Goal: Transaction & Acquisition: Purchase product/service

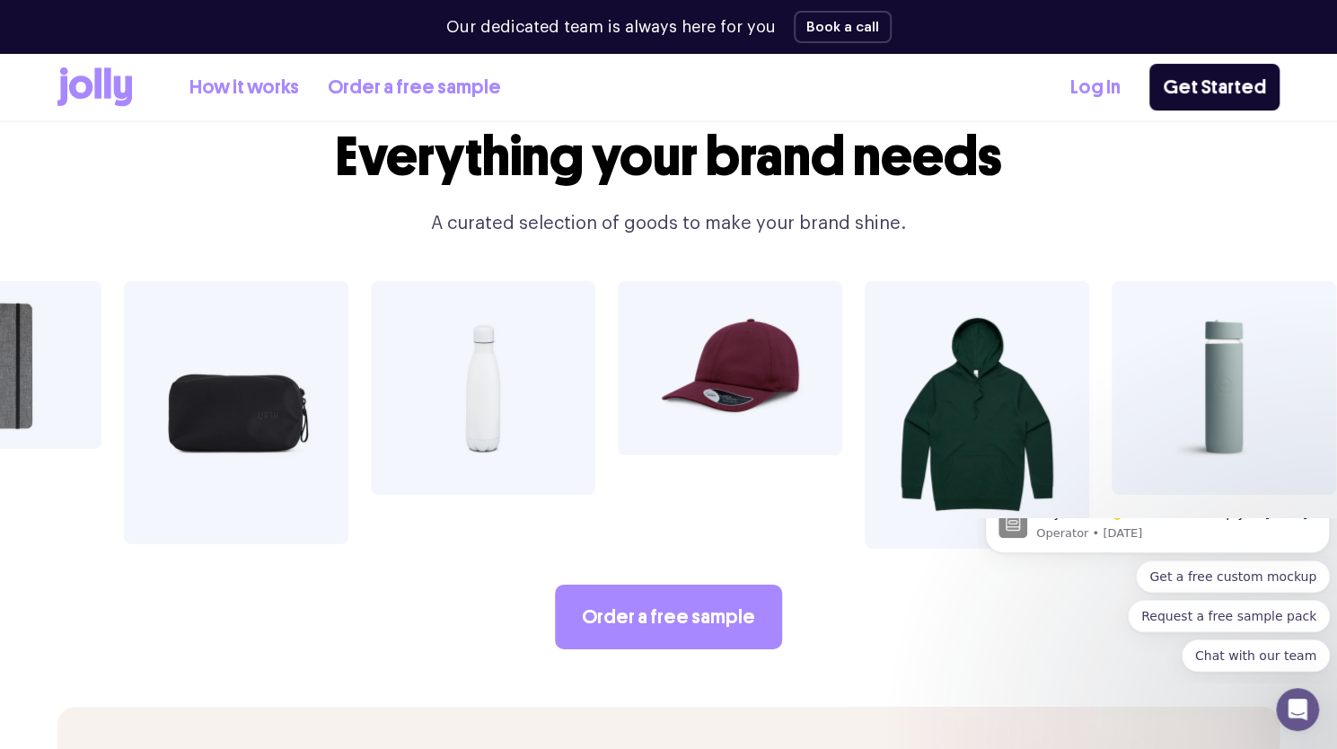
scroll to position [3143, 0]
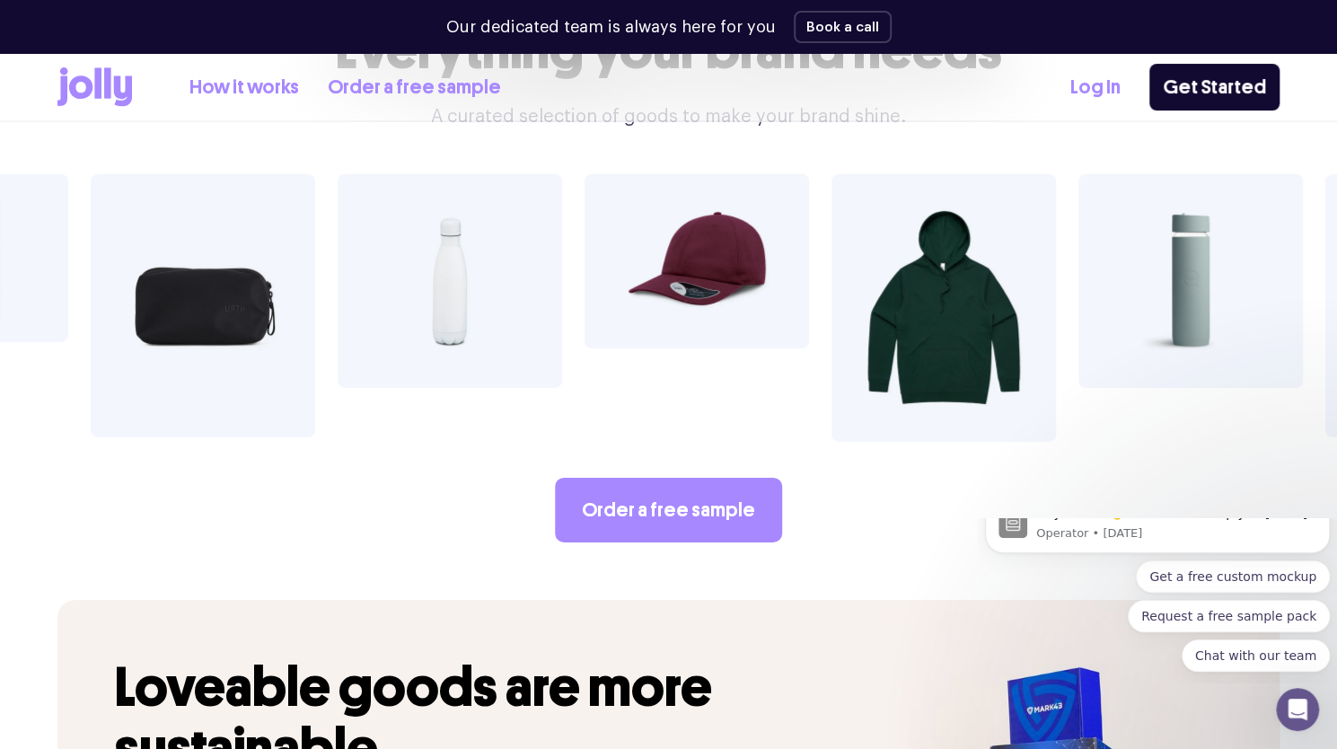
click at [537, 209] on img at bounding box center [450, 281] width 225 height 214
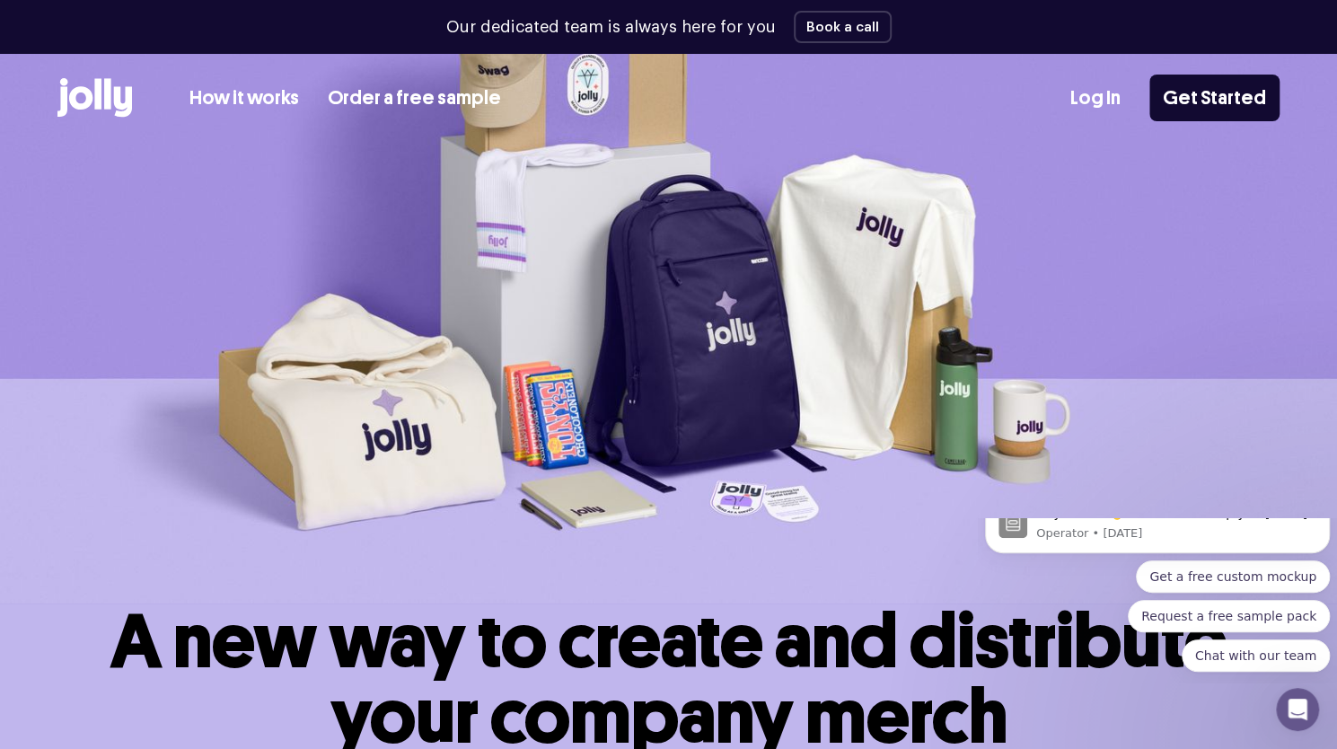
scroll to position [0, 0]
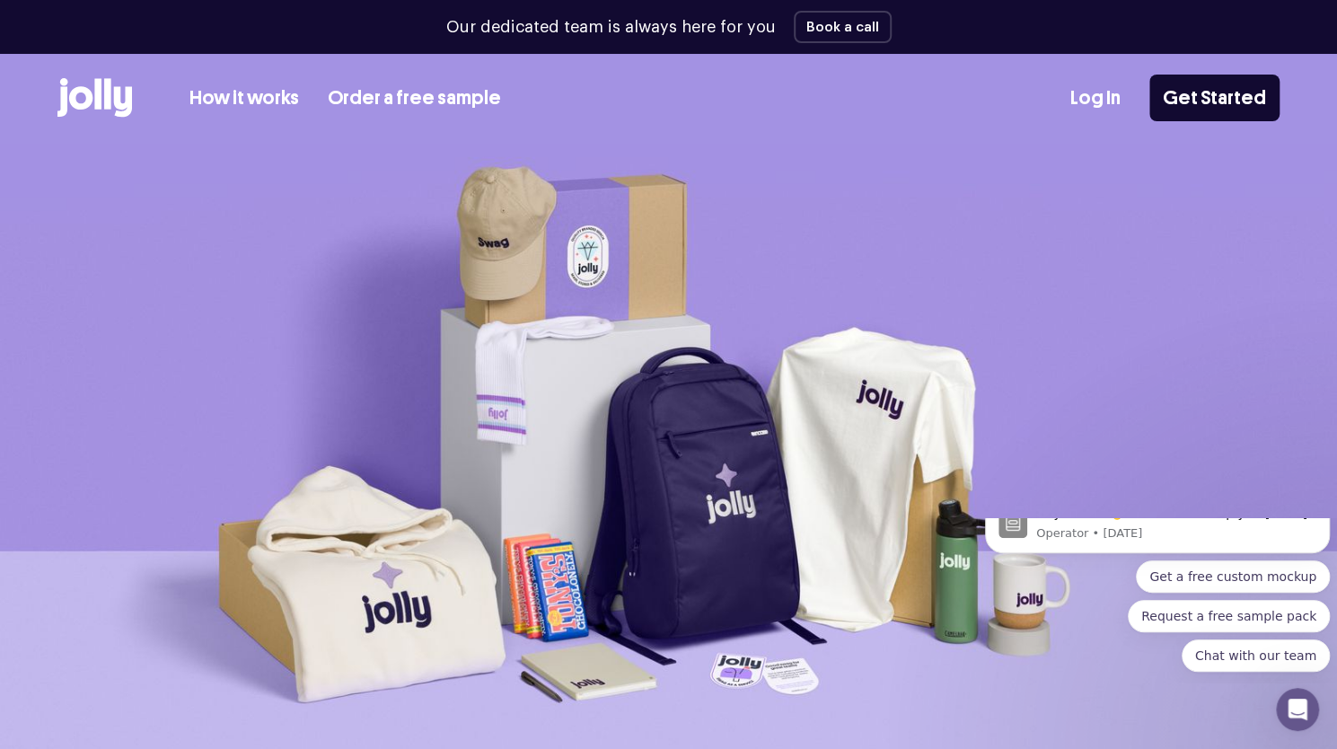
click at [238, 105] on link "How it works" at bounding box center [245, 99] width 110 height 30
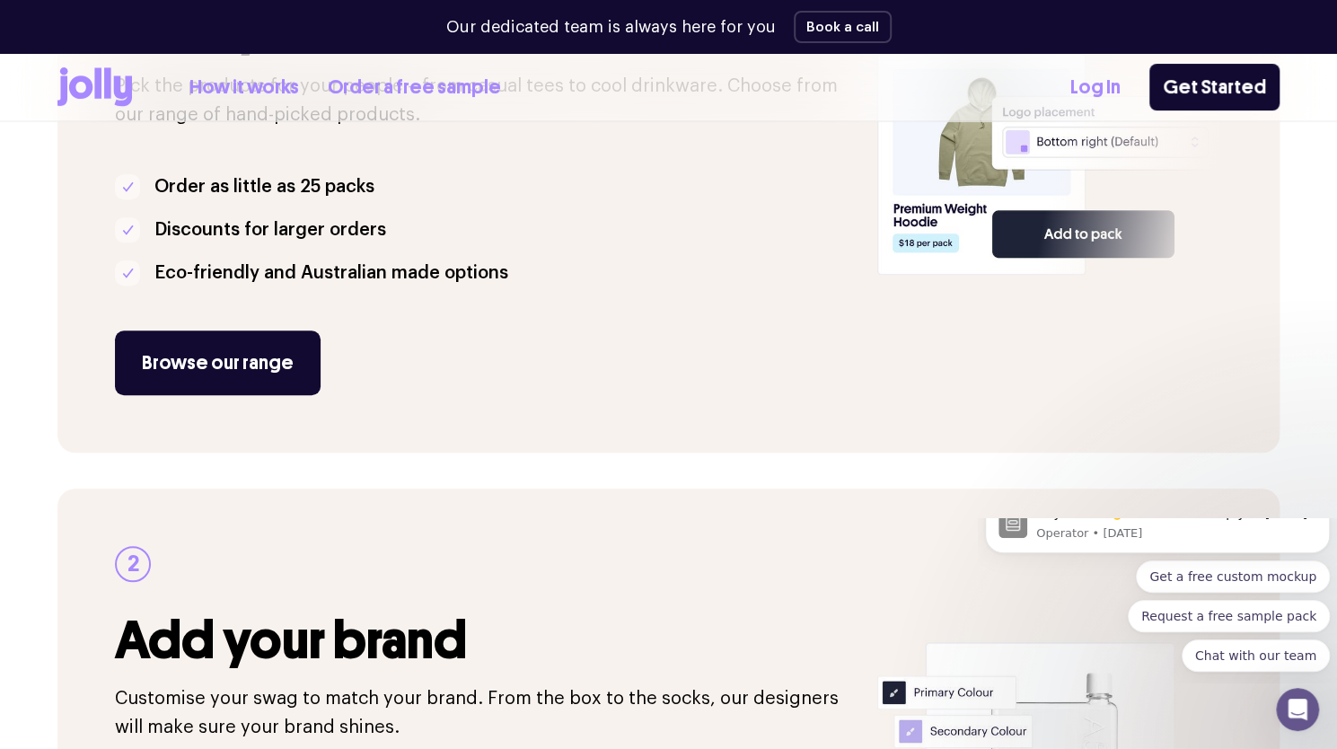
scroll to position [539, 0]
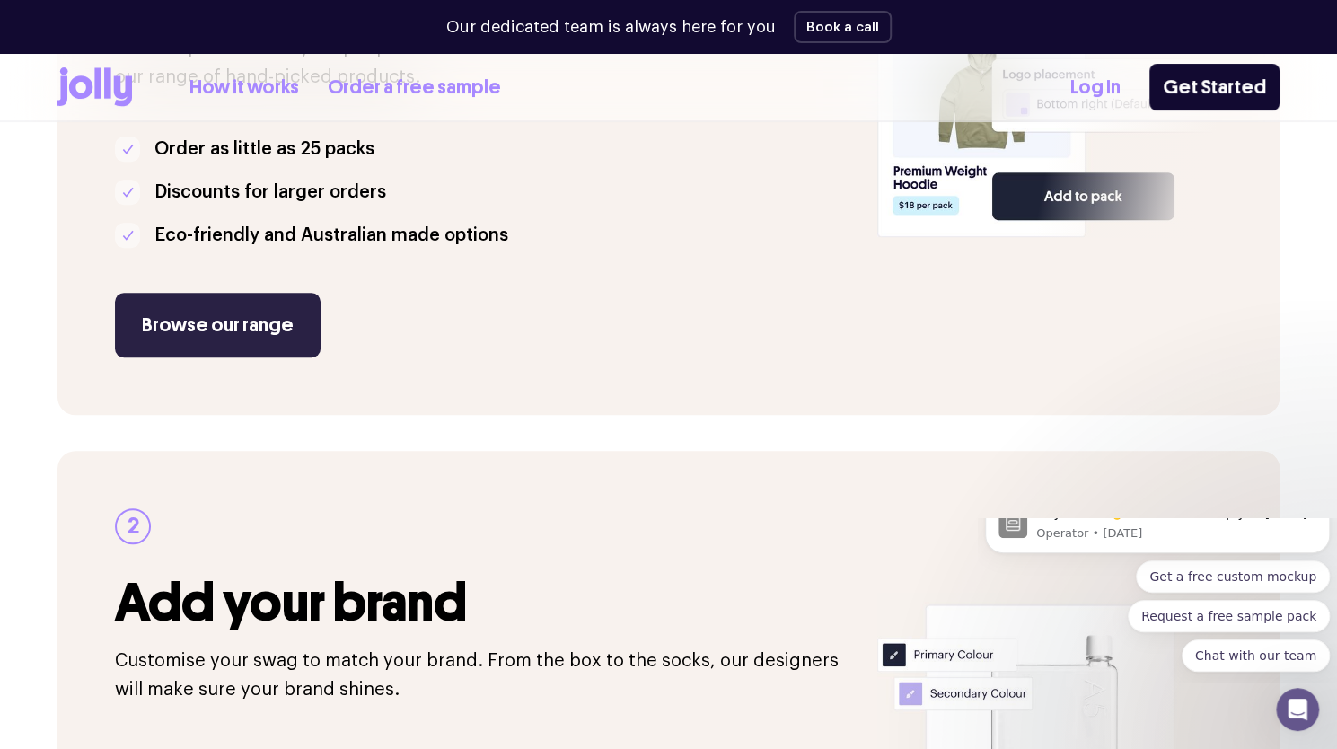
click at [217, 333] on link "Browse our range" at bounding box center [218, 325] width 206 height 65
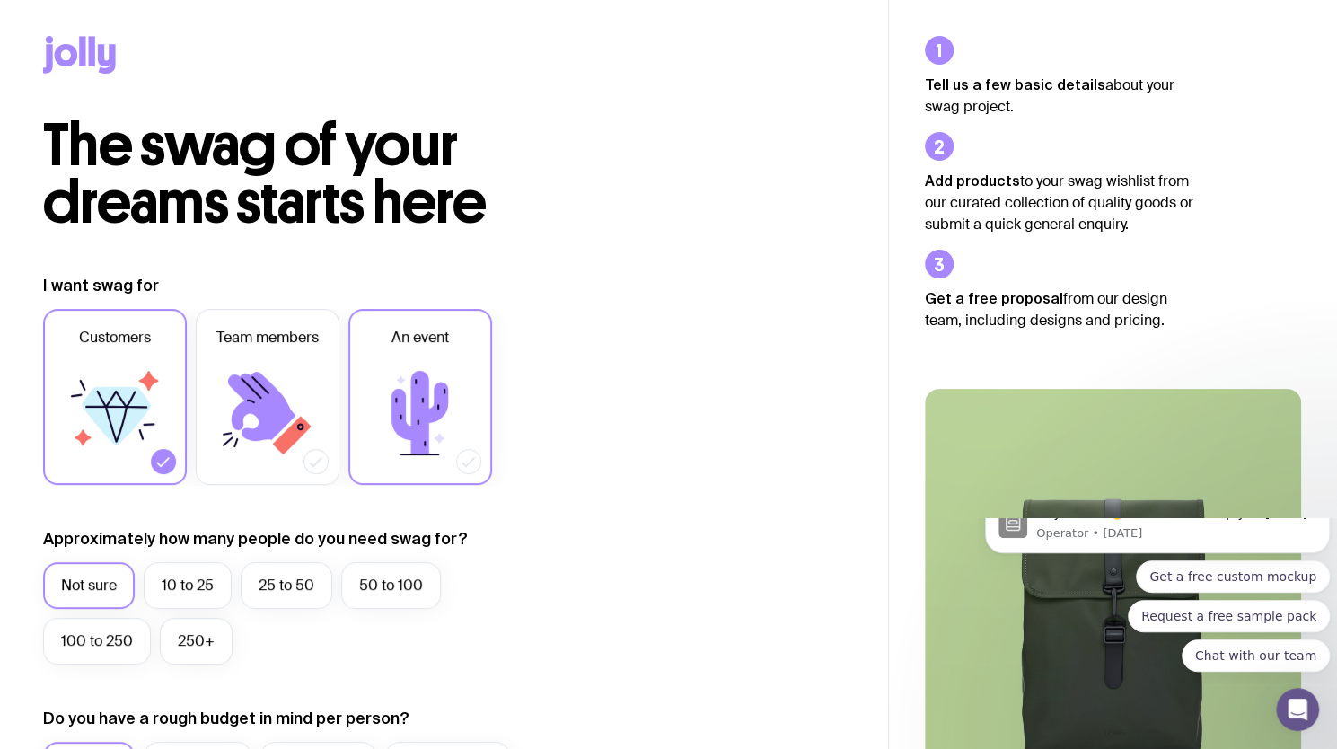
click at [435, 410] on icon at bounding box center [420, 413] width 57 height 84
click at [0, 0] on input "An event" at bounding box center [0, 0] width 0 height 0
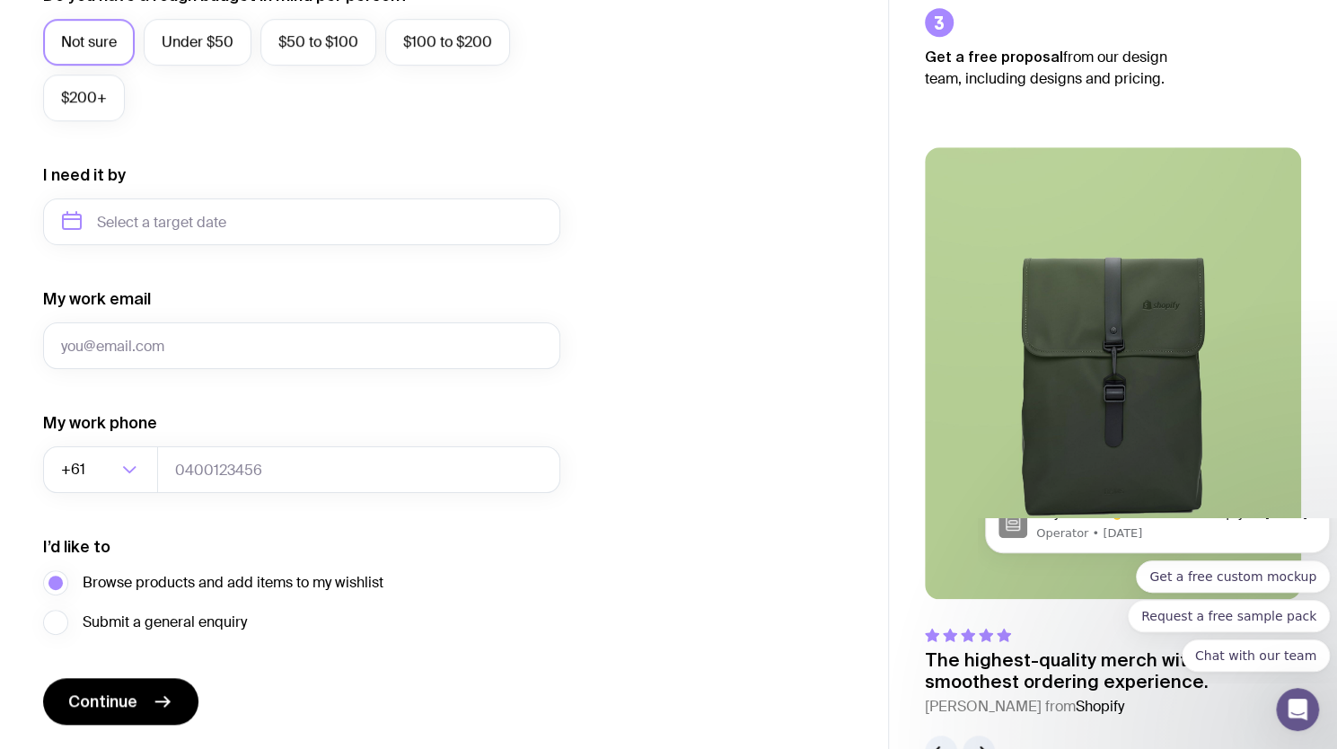
scroll to position [778, 0]
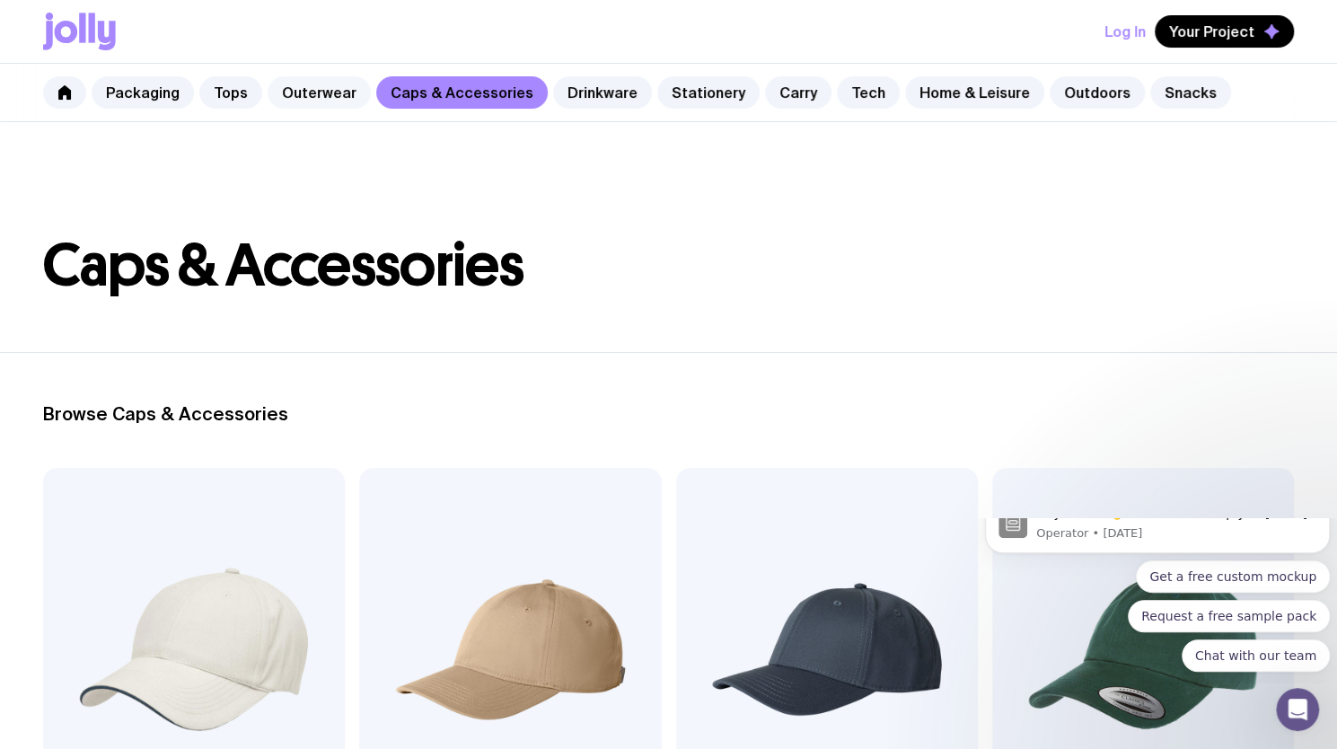
click at [291, 97] on link "Outerwear" at bounding box center [319, 92] width 103 height 32
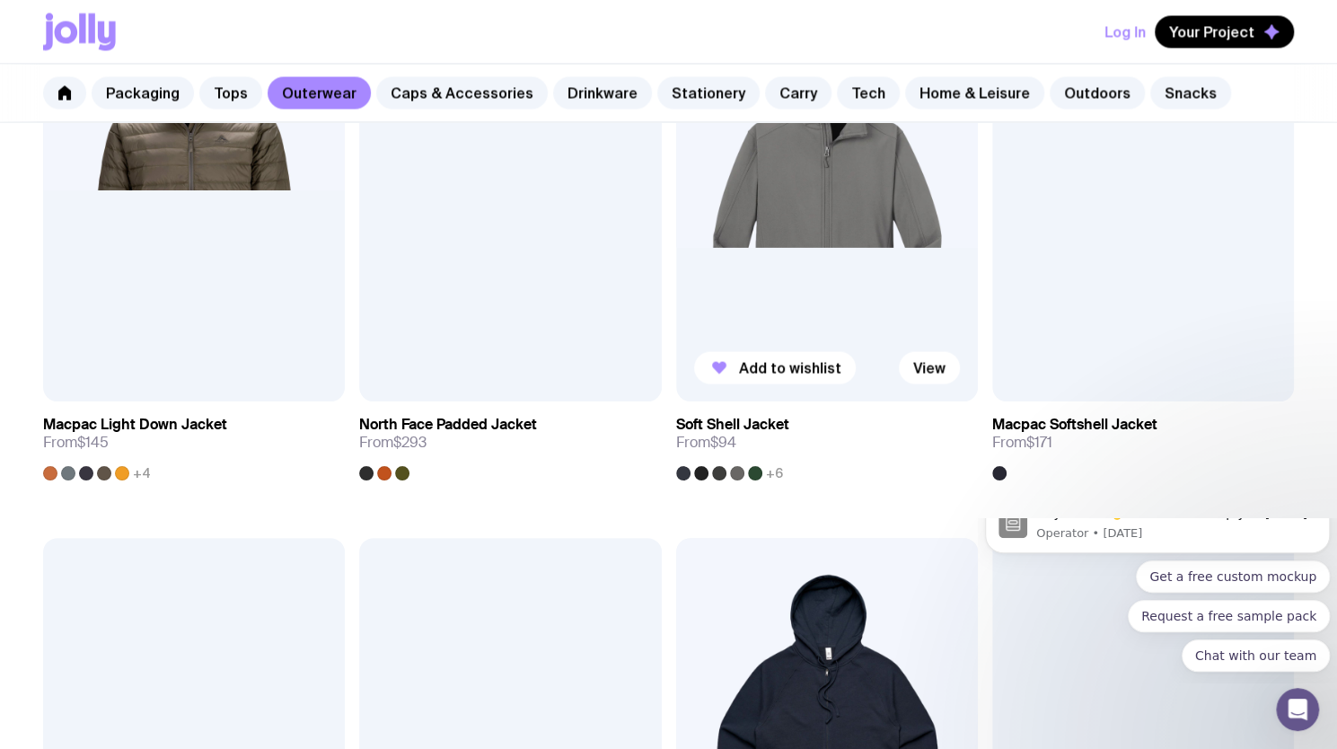
scroll to position [1701, 0]
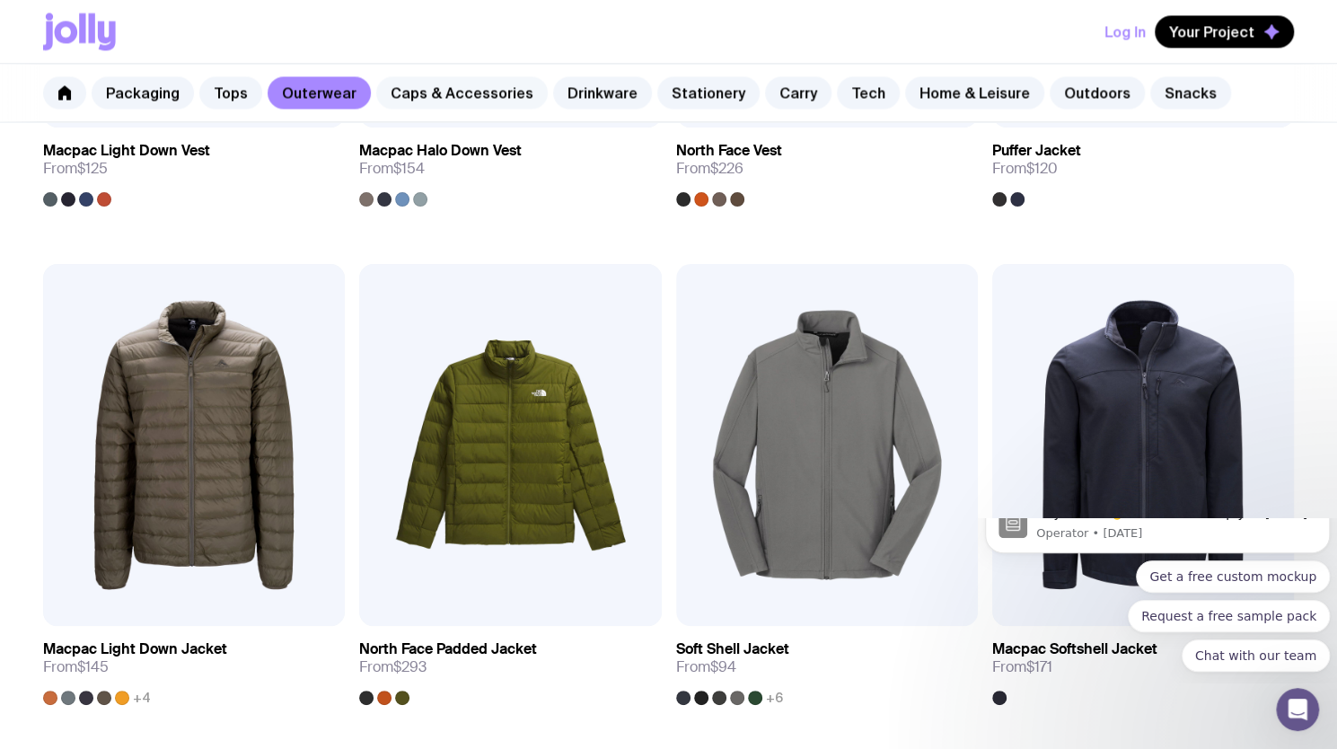
click at [488, 89] on link "Caps & Accessories" at bounding box center [462, 92] width 172 height 32
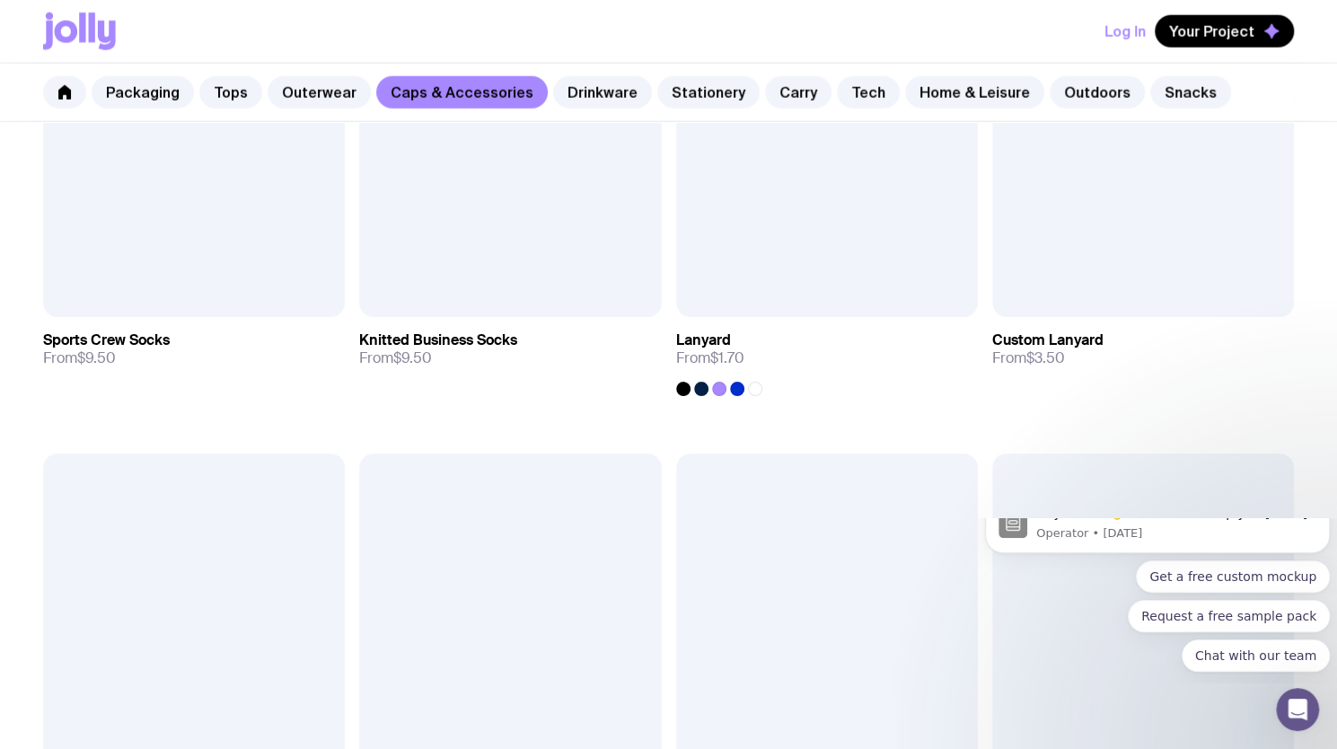
scroll to position [2420, 0]
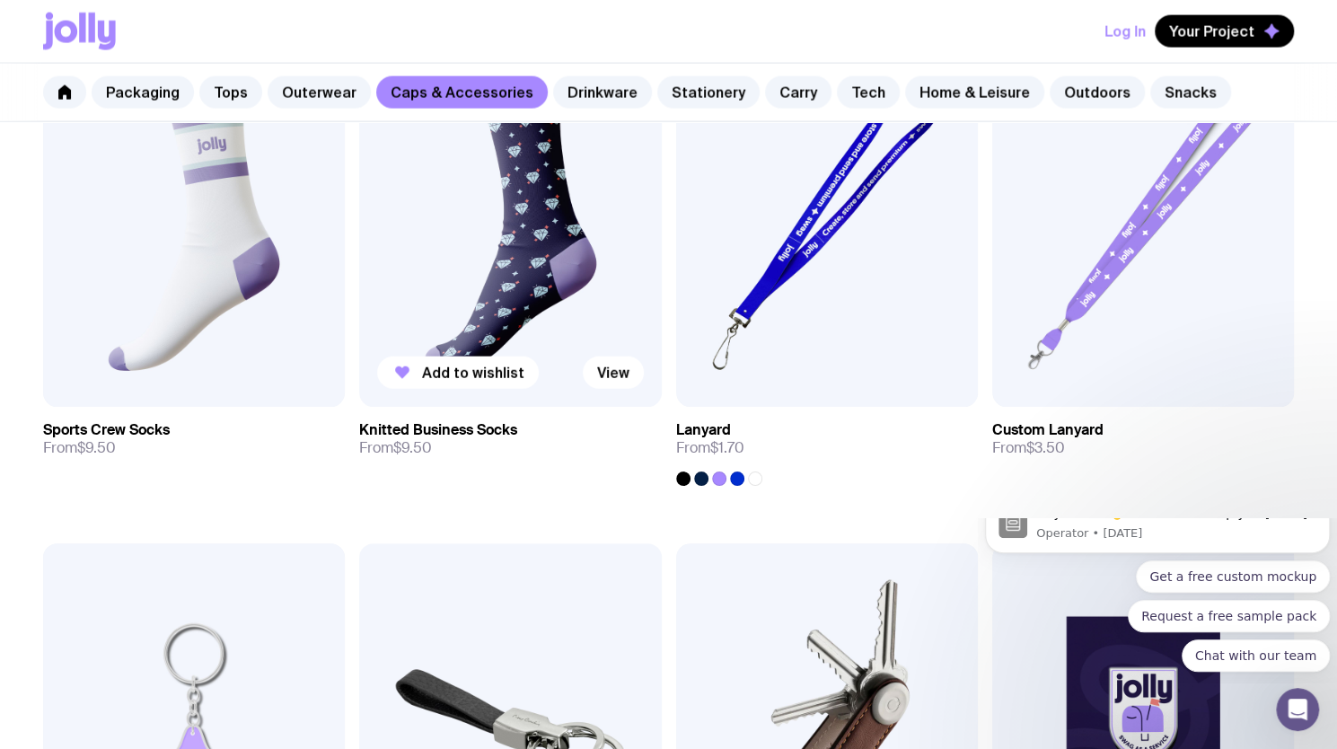
click at [523, 302] on img at bounding box center [510, 225] width 302 height 363
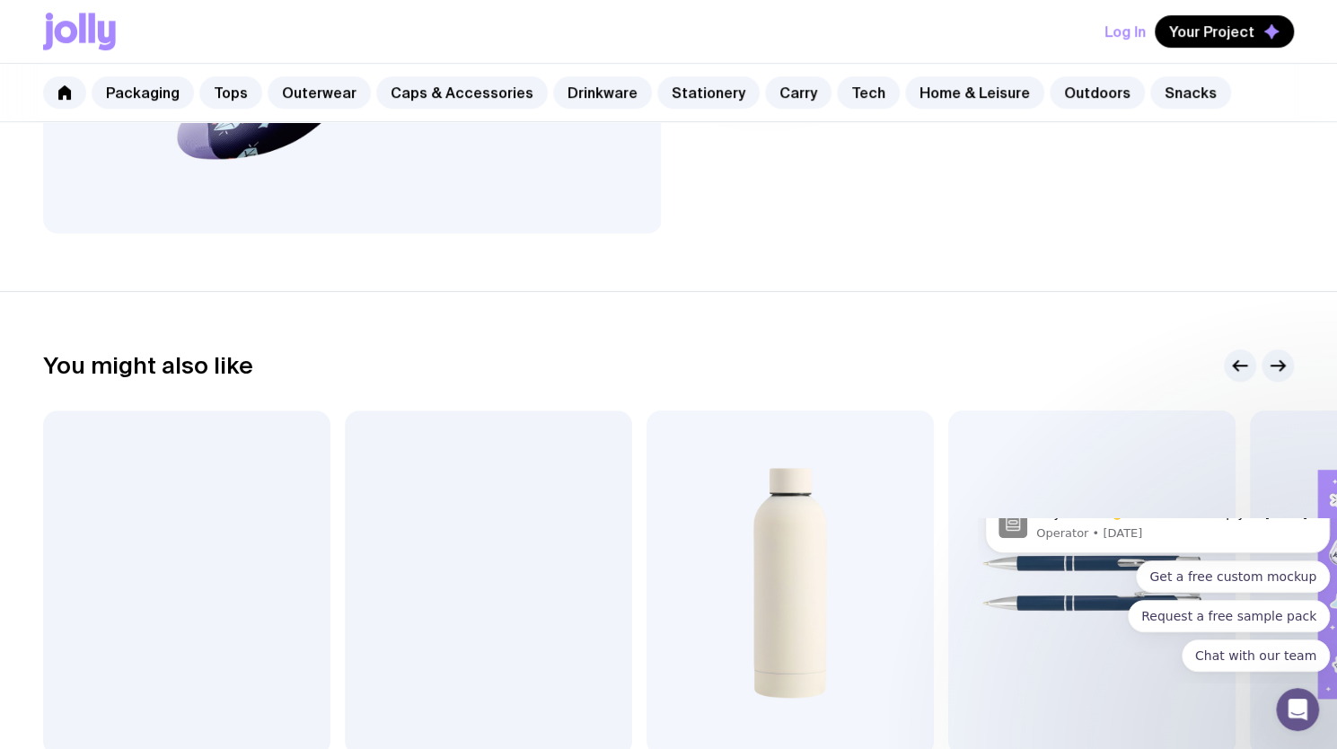
scroll to position [668, 0]
